Goal: Task Accomplishment & Management: Use online tool/utility

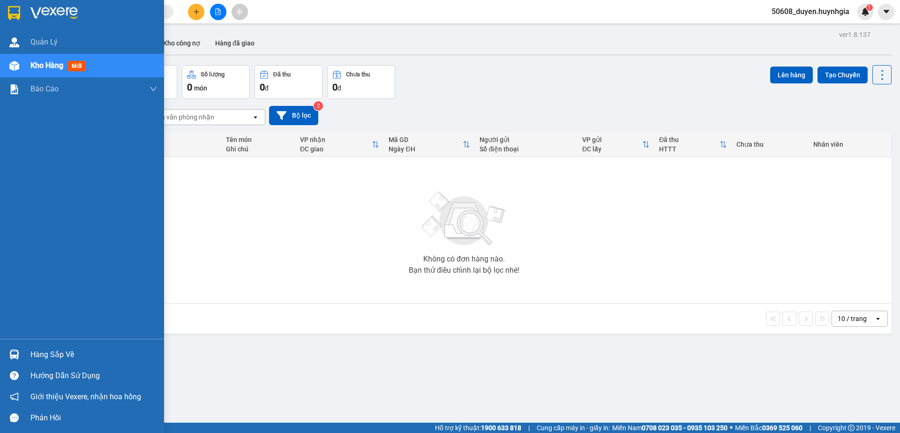
click at [23, 8] on div at bounding box center [82, 15] width 164 height 30
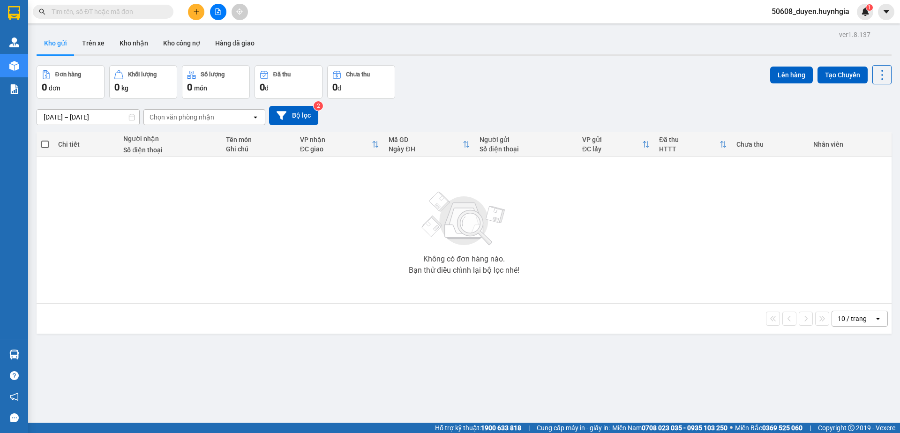
click at [218, 14] on icon "file-add" at bounding box center [218, 11] width 7 height 7
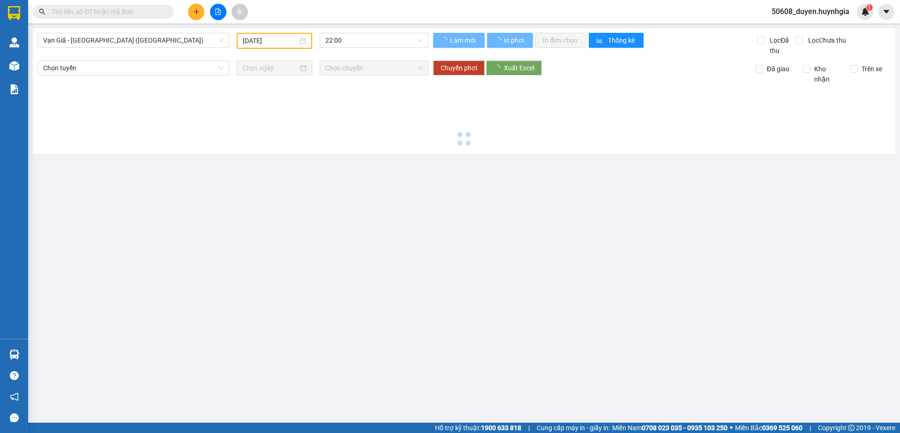
type input "[DATE]"
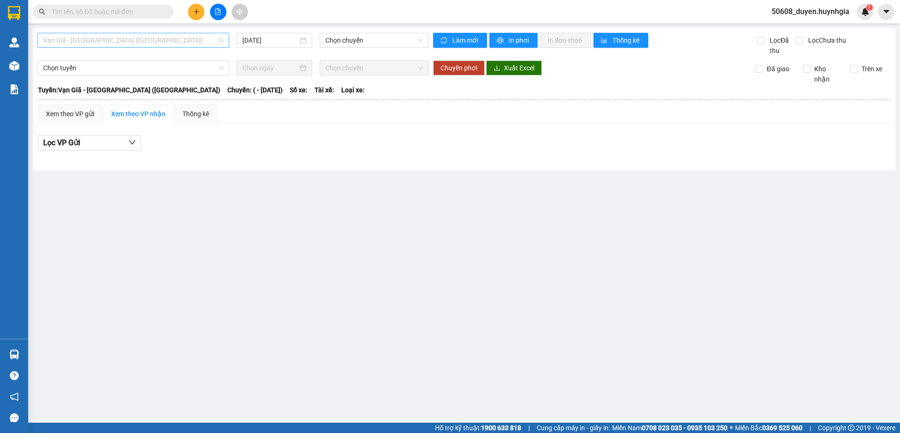
click at [162, 39] on span "Vạn Giã - [GEOGRAPHIC_DATA] ([GEOGRAPHIC_DATA])" at bounding box center [133, 40] width 180 height 14
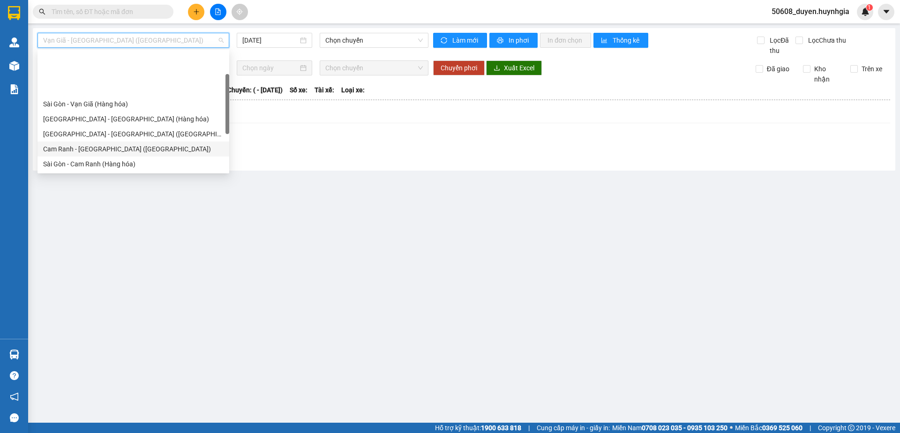
scroll to position [48, 0]
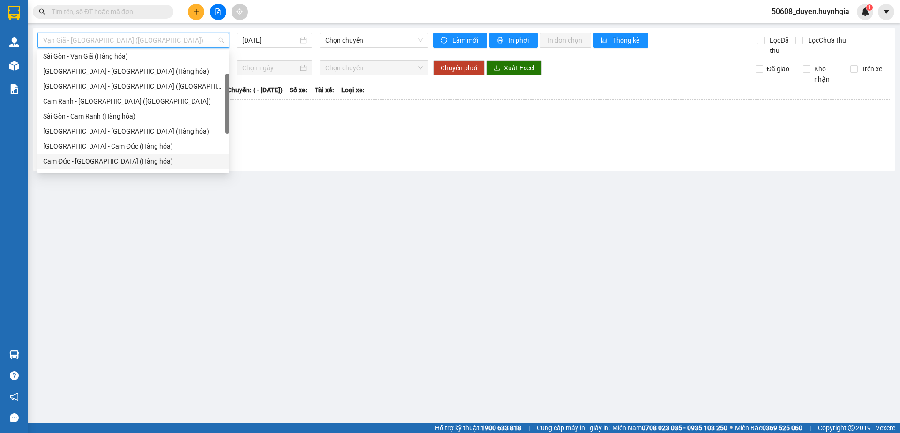
click at [80, 159] on div "Cam Đức - [GEOGRAPHIC_DATA] (Hàng hóa)" at bounding box center [133, 161] width 180 height 10
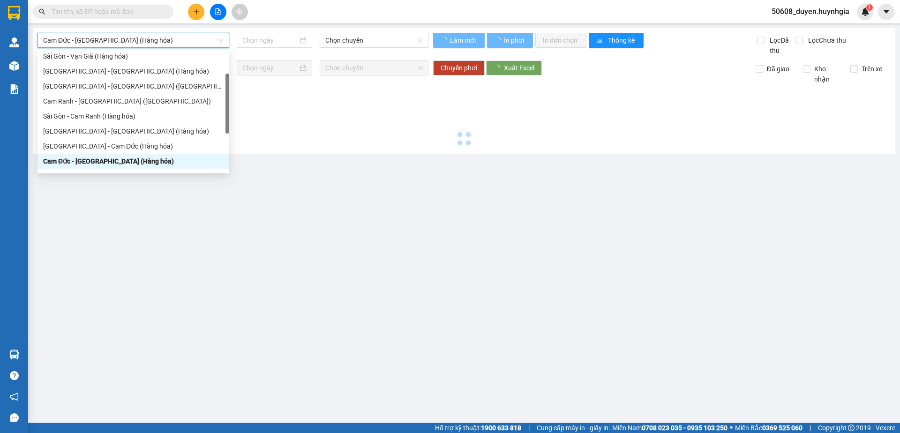
type input "[DATE]"
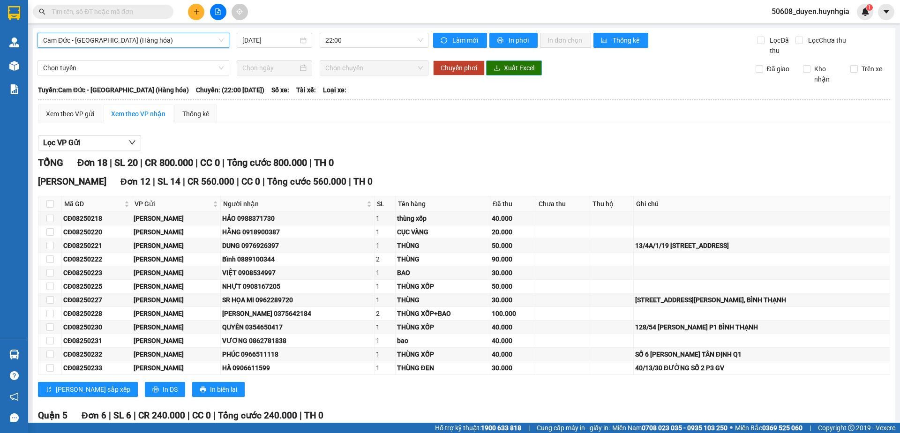
click at [520, 64] on span "Xuất Excel" at bounding box center [519, 68] width 30 height 10
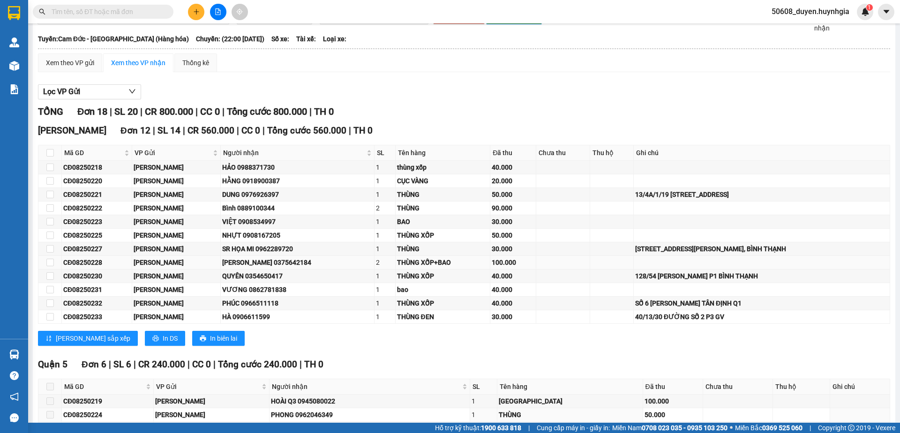
scroll to position [46, 0]
